Goal: Find contact information: Find contact information

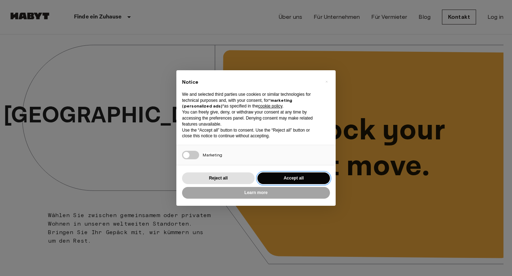
click at [297, 181] on button "Accept all" at bounding box center [293, 179] width 73 height 12
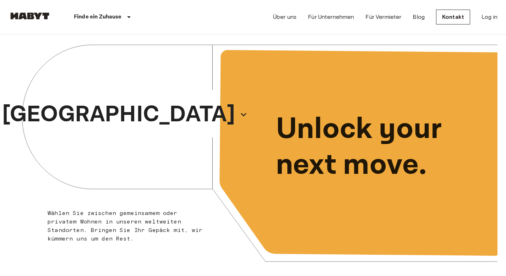
click at [21, 14] on img at bounding box center [30, 15] width 43 height 7
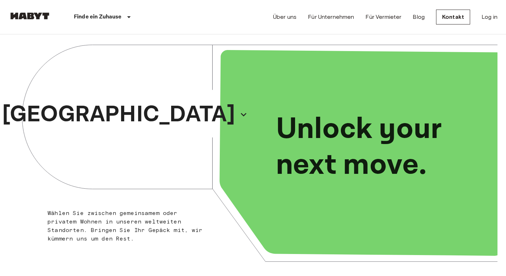
click at [25, 18] on img at bounding box center [30, 15] width 43 height 7
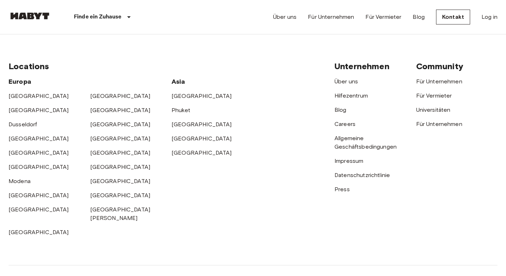
scroll to position [1867, 0]
click at [352, 165] on link "Impressum" at bounding box center [349, 161] width 29 height 7
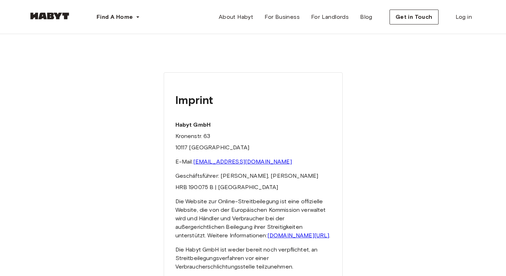
scroll to position [17, 0]
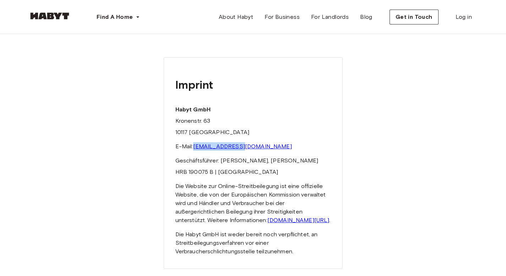
drag, startPoint x: 243, startPoint y: 148, endPoint x: 195, endPoint y: 149, distance: 47.3
click at [195, 149] on p "E-Mail: [EMAIL_ADDRESS][DOMAIN_NAME]" at bounding box center [254, 147] width 156 height 9
copy link "[EMAIL_ADDRESS][DOMAIN_NAME]"
